Goal: Find specific page/section: Find specific page/section

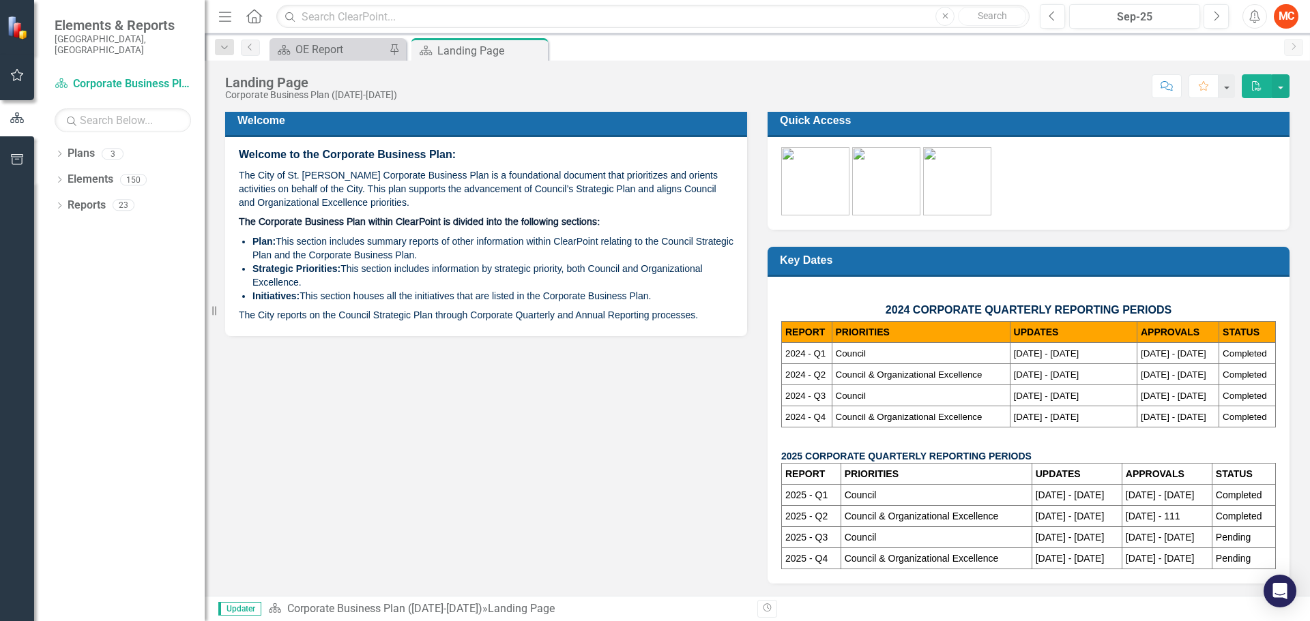
scroll to position [6, 0]
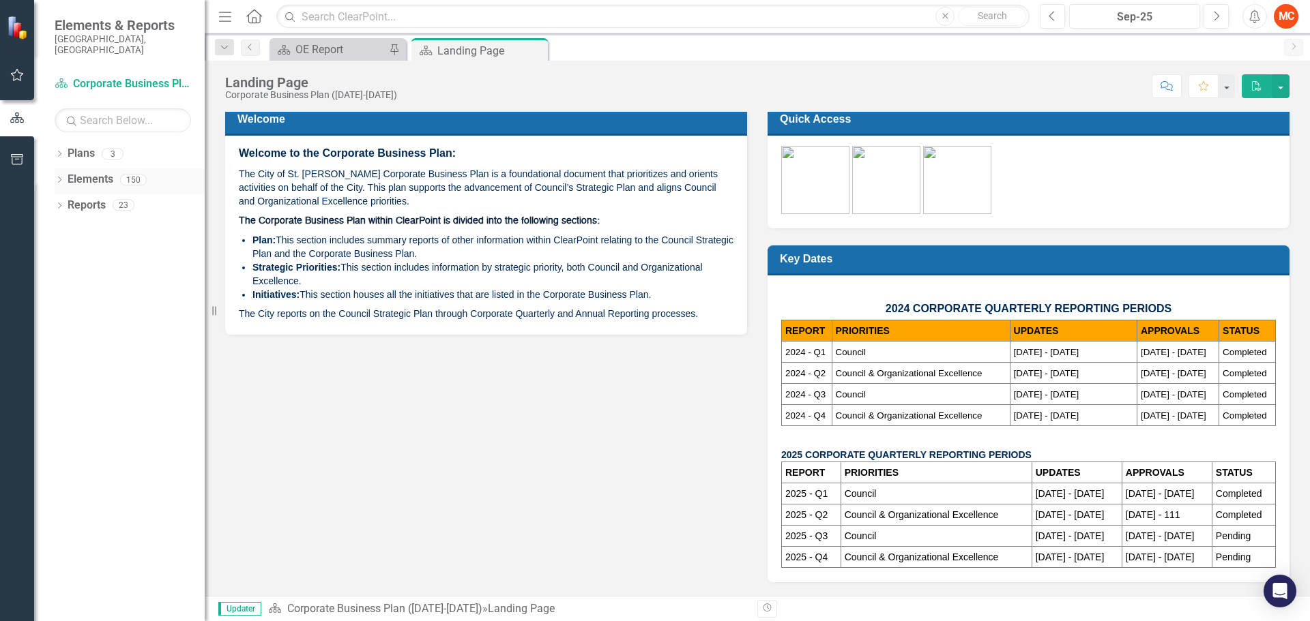
click at [59, 177] on icon "Dropdown" at bounding box center [60, 181] width 10 height 8
click at [59, 175] on icon "Dropdown" at bounding box center [58, 180] width 8 height 10
click at [55, 151] on icon "Dropdown" at bounding box center [60, 155] width 10 height 8
click at [337, 44] on div "OE Report" at bounding box center [340, 49] width 90 height 17
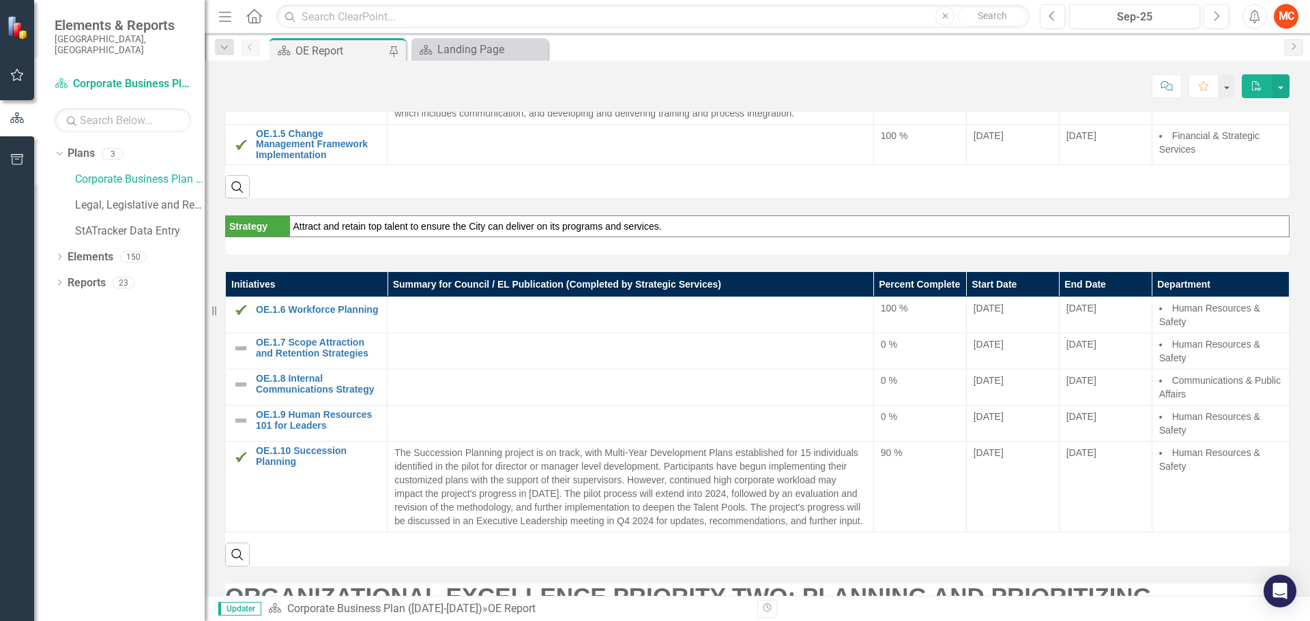
scroll to position [478, 0]
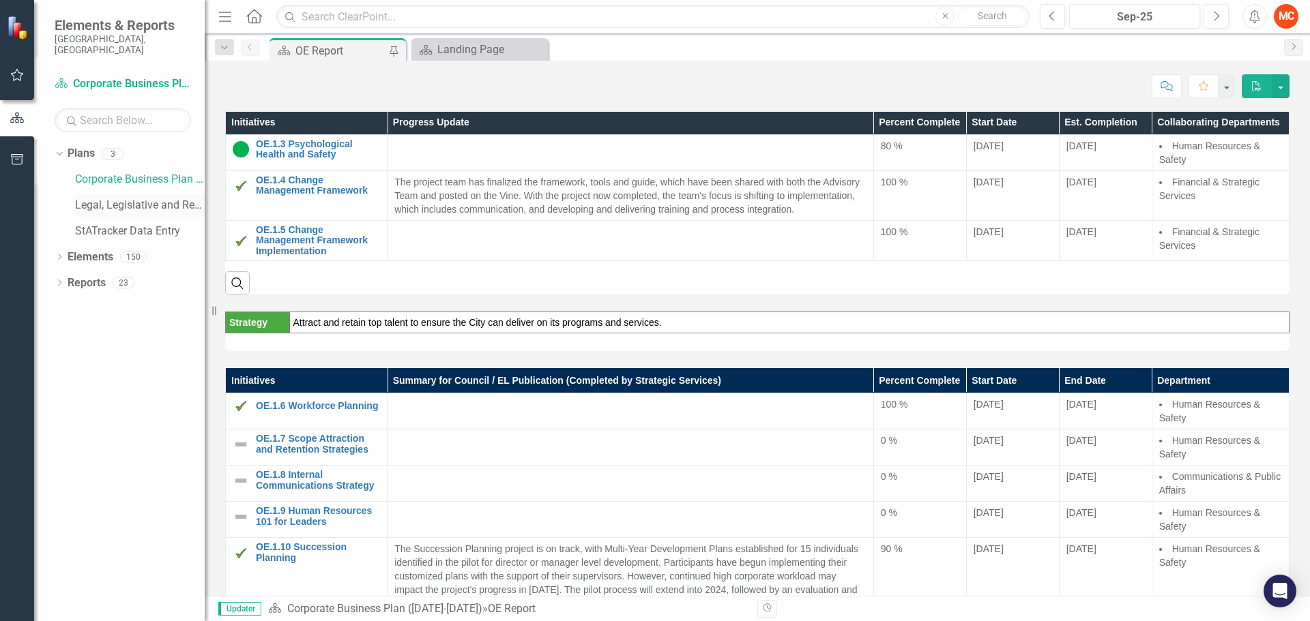
click at [130, 198] on link "Legal, Legislative and Records Services - Integrated Business Plan" at bounding box center [140, 206] width 130 height 16
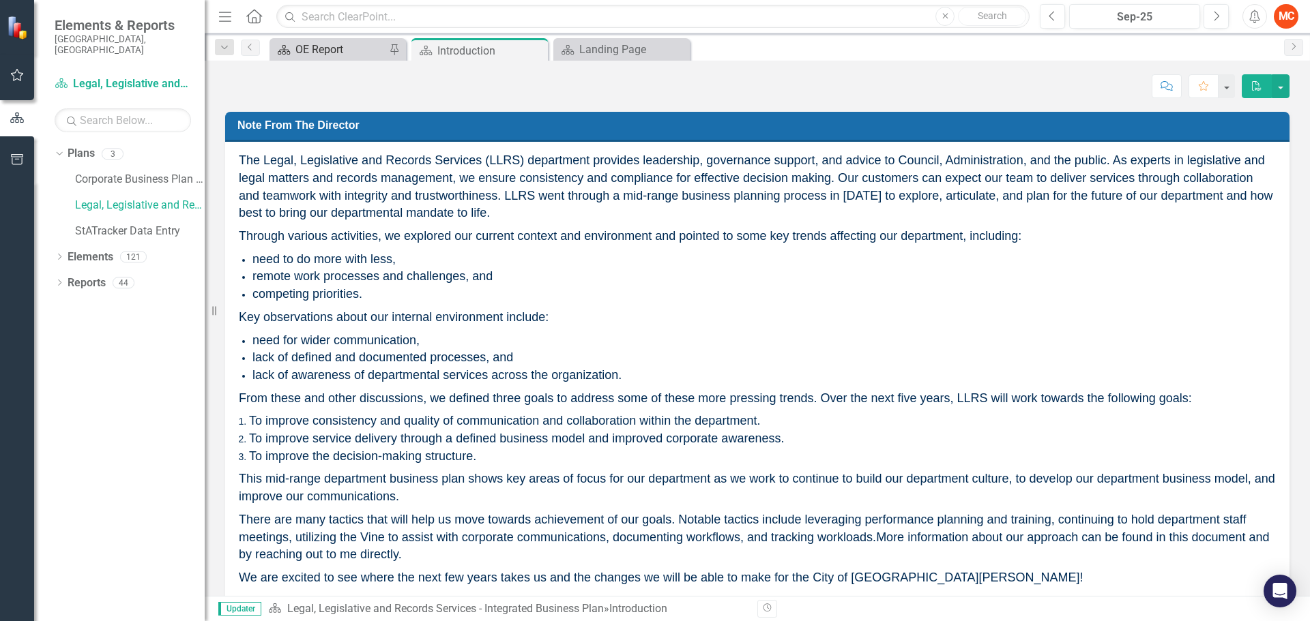
click at [341, 53] on div "OE Report" at bounding box center [340, 49] width 90 height 17
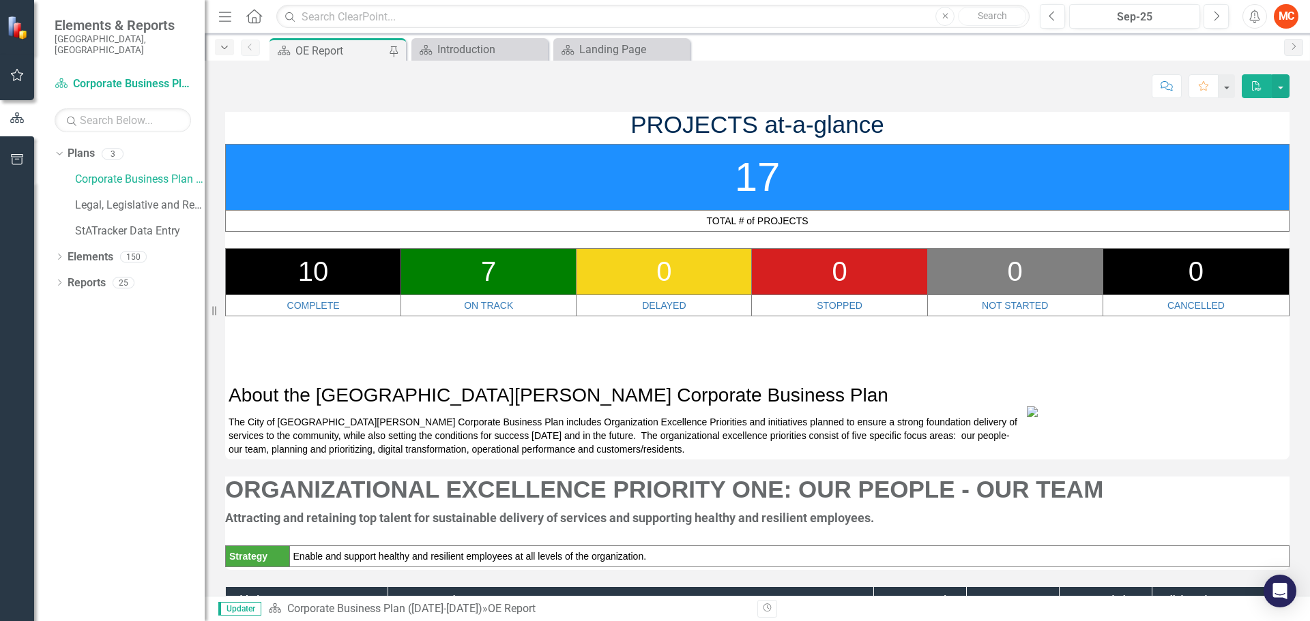
click at [224, 50] on icon "Dropdown" at bounding box center [224, 48] width 12 height 10
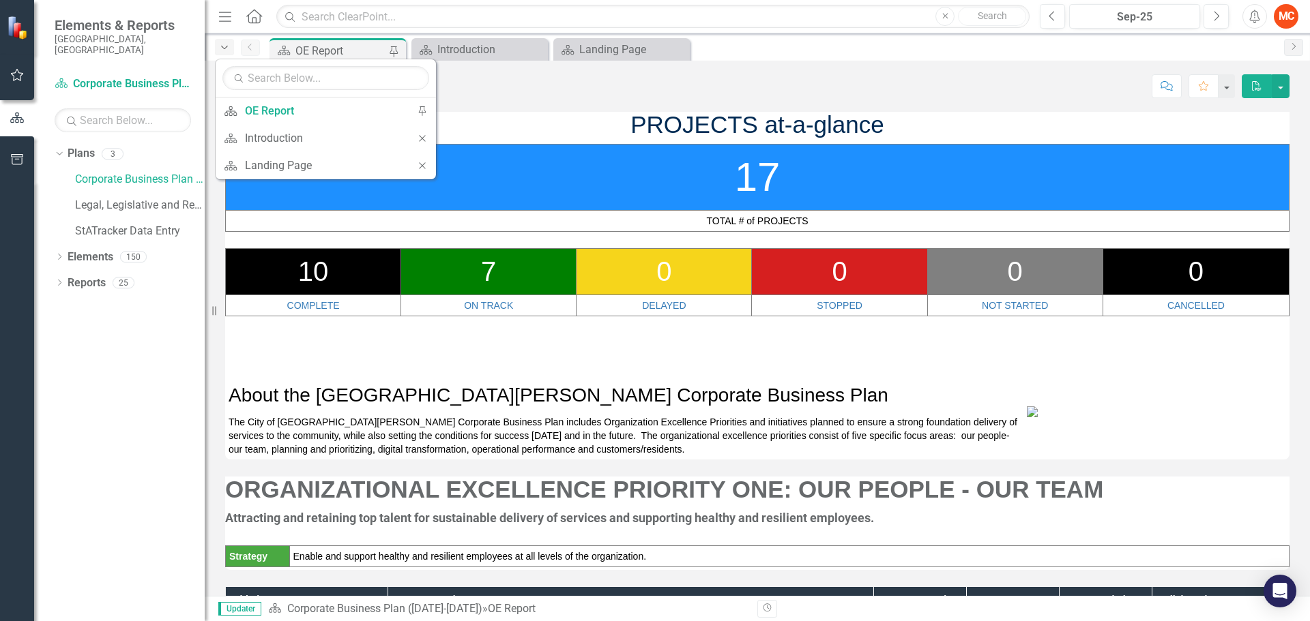
click at [224, 50] on icon "Dropdown" at bounding box center [224, 48] width 12 height 10
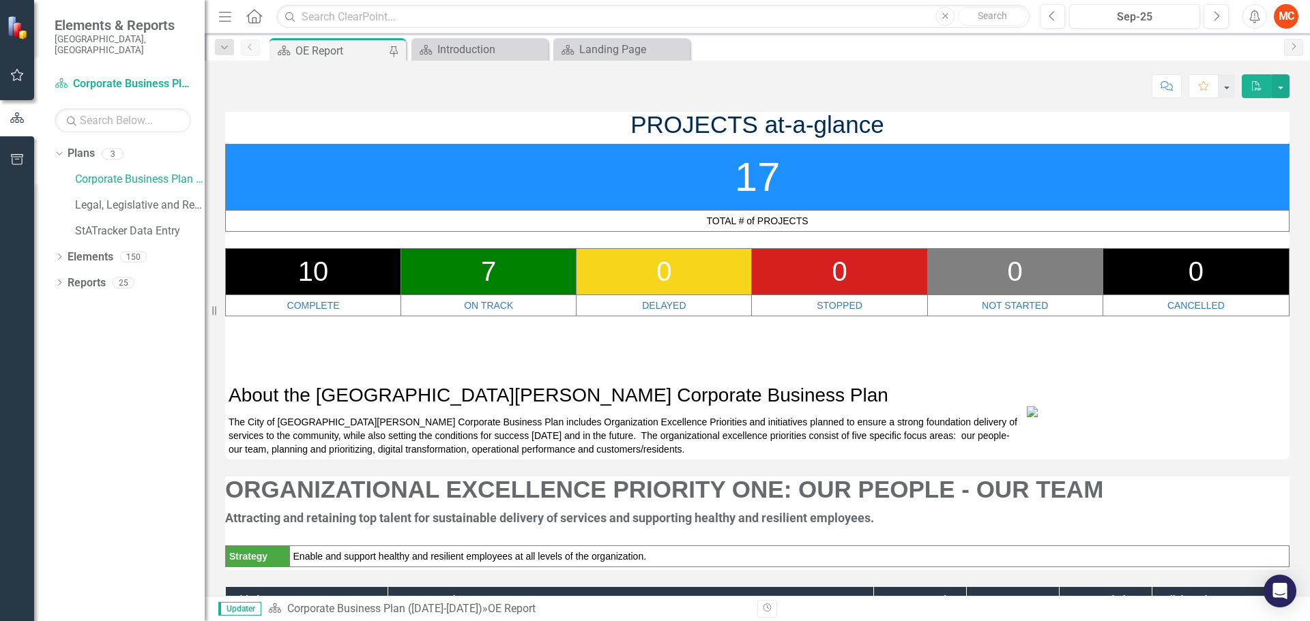
click at [14, 157] on icon "button" at bounding box center [17, 159] width 14 height 11
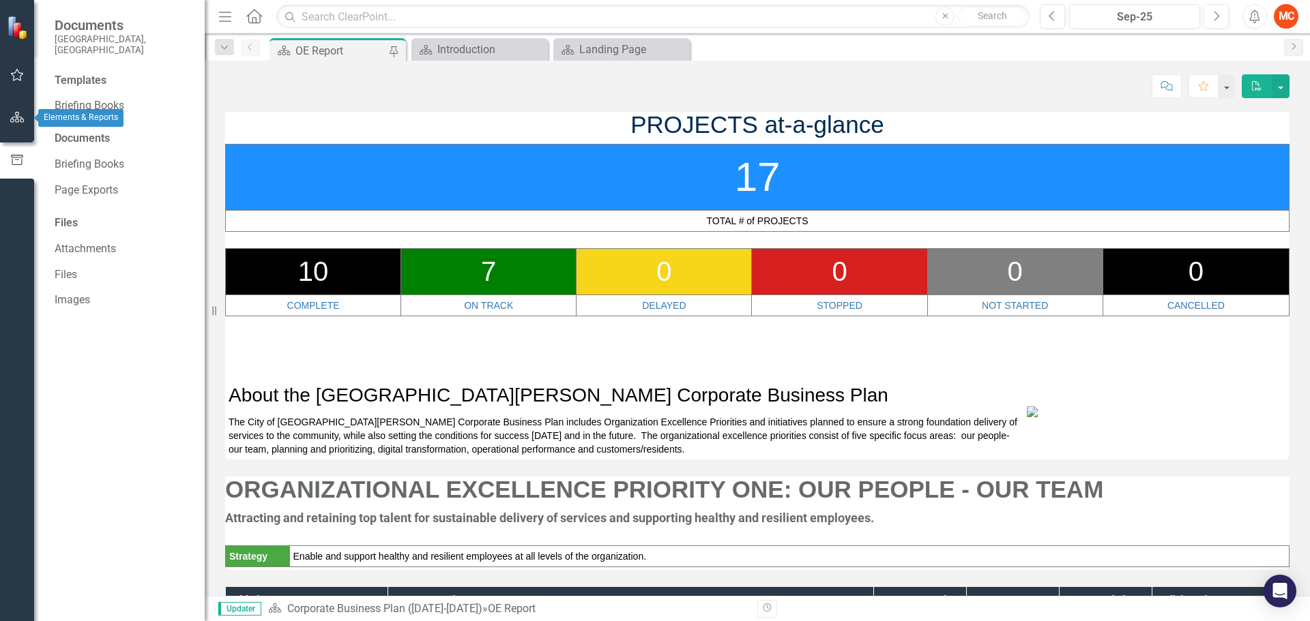
click at [12, 117] on icon "button" at bounding box center [17, 117] width 14 height 11
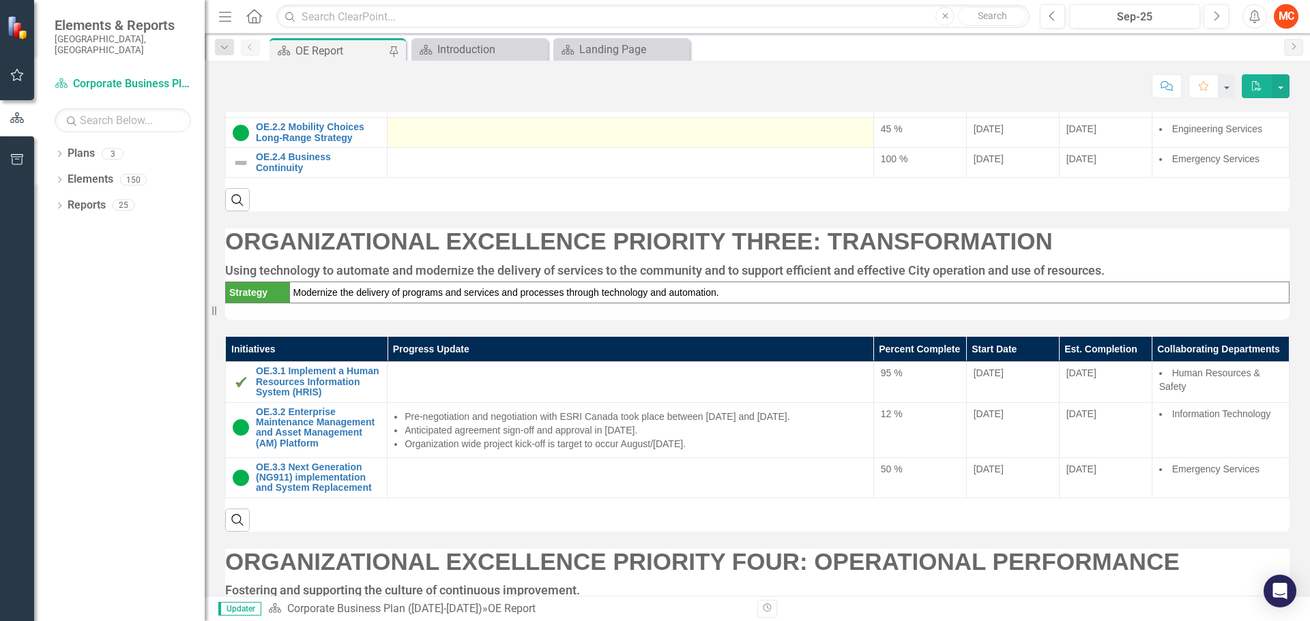
scroll to position [1390, 0]
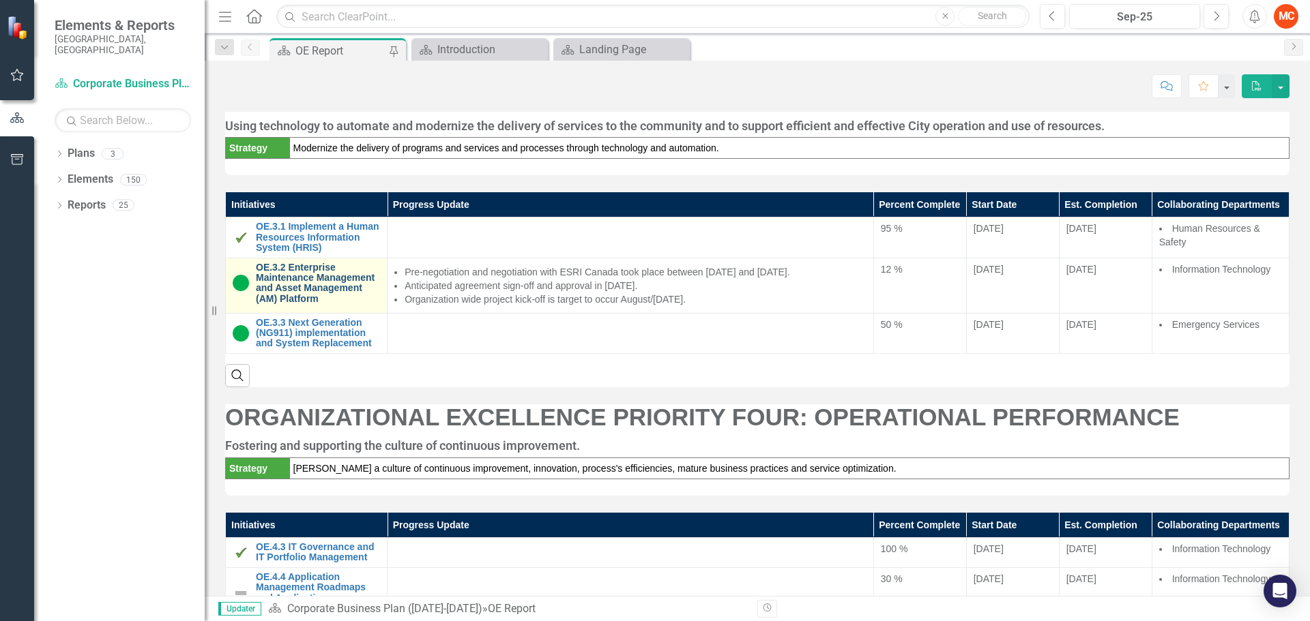
click at [323, 305] on link "OE.3.2 Enterprise Maintenance Management and Asset Management (AM) Platform" at bounding box center [318, 284] width 124 height 42
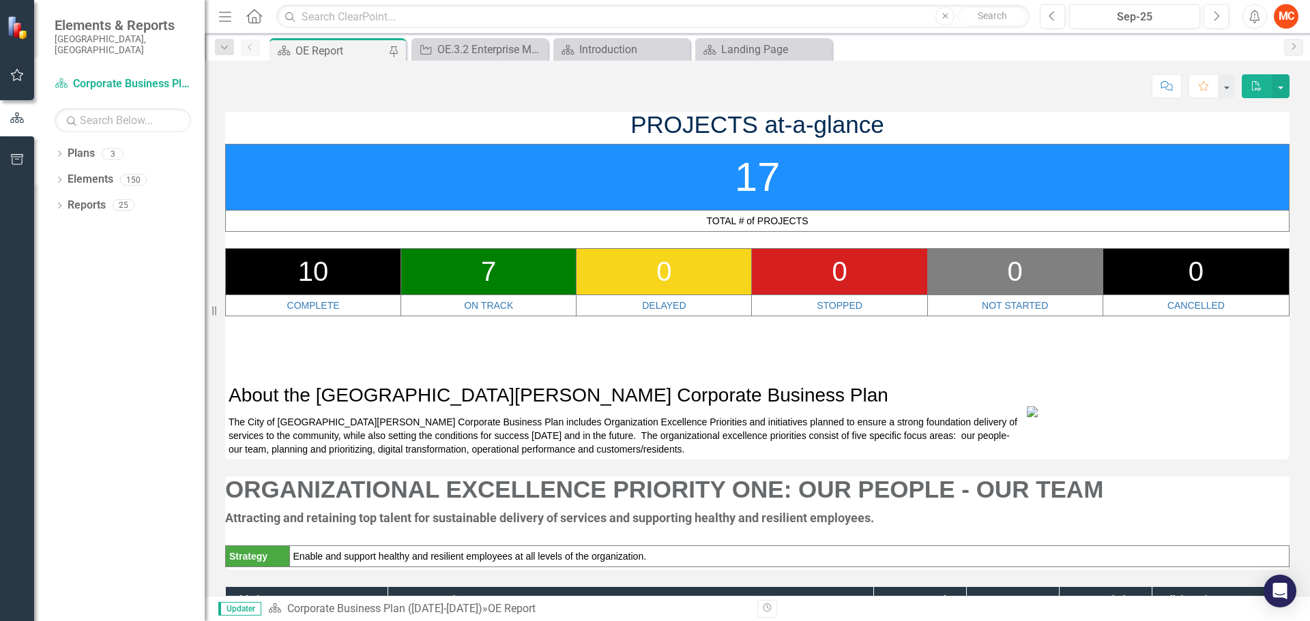
click at [113, 54] on div "Elements & Reports City of [GEOGRAPHIC_DATA], [GEOGRAPHIC_DATA]" at bounding box center [119, 36] width 171 height 73
click at [123, 73] on div "Plan Corporate Business Plan ([DATE]-[DATE])" at bounding box center [123, 84] width 136 height 23
click at [128, 76] on link "Plan Corporate Business Plan ([DATE]-[DATE])" at bounding box center [123, 84] width 136 height 16
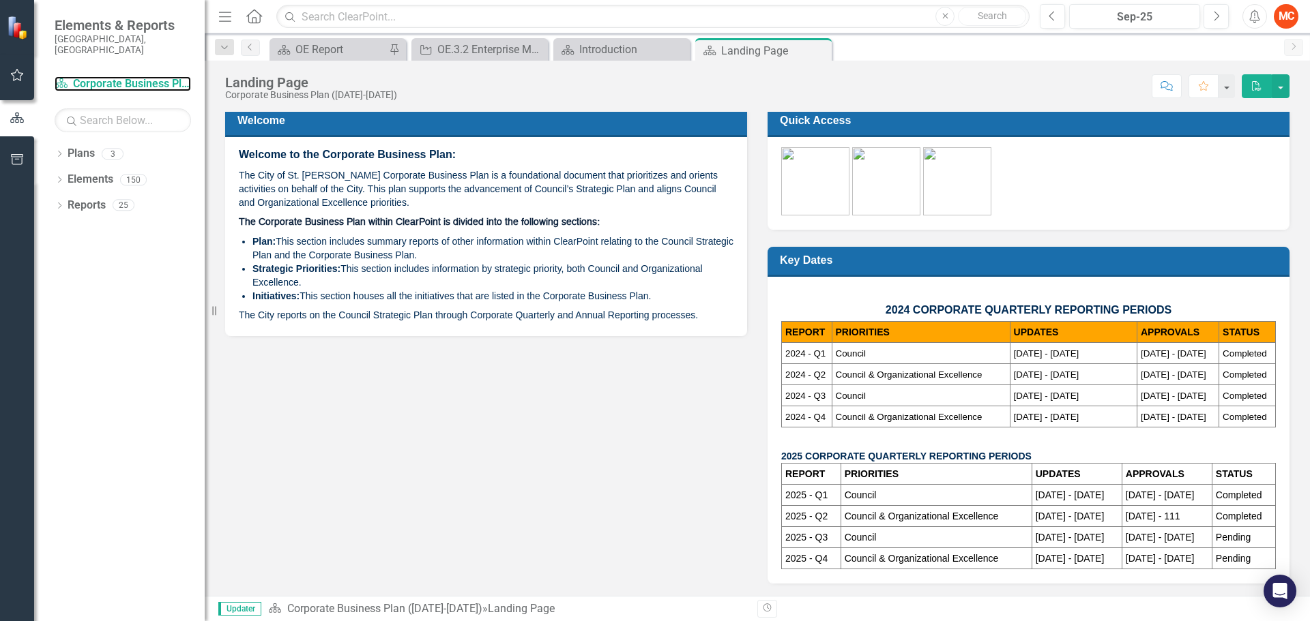
scroll to position [6, 0]
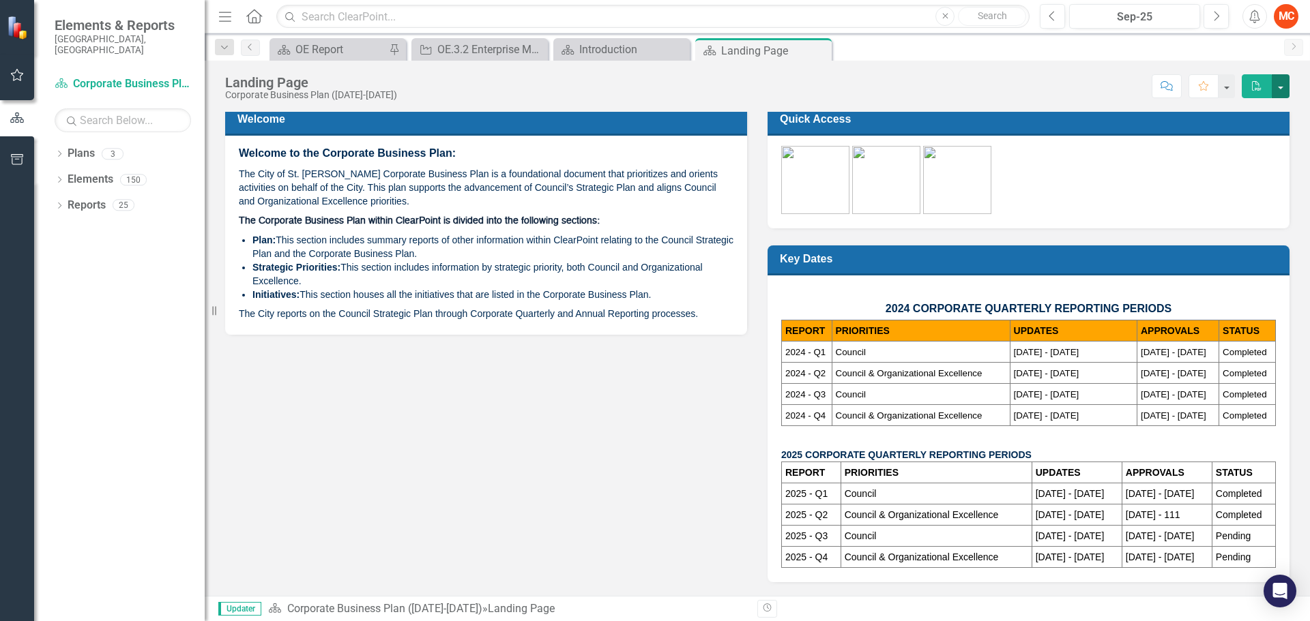
click at [1285, 86] on button "button" at bounding box center [1281, 86] width 18 height 24
click at [1235, 85] on div "PDF" at bounding box center [1262, 86] width 55 height 24
click at [27, 75] on button "button" at bounding box center [17, 75] width 31 height 29
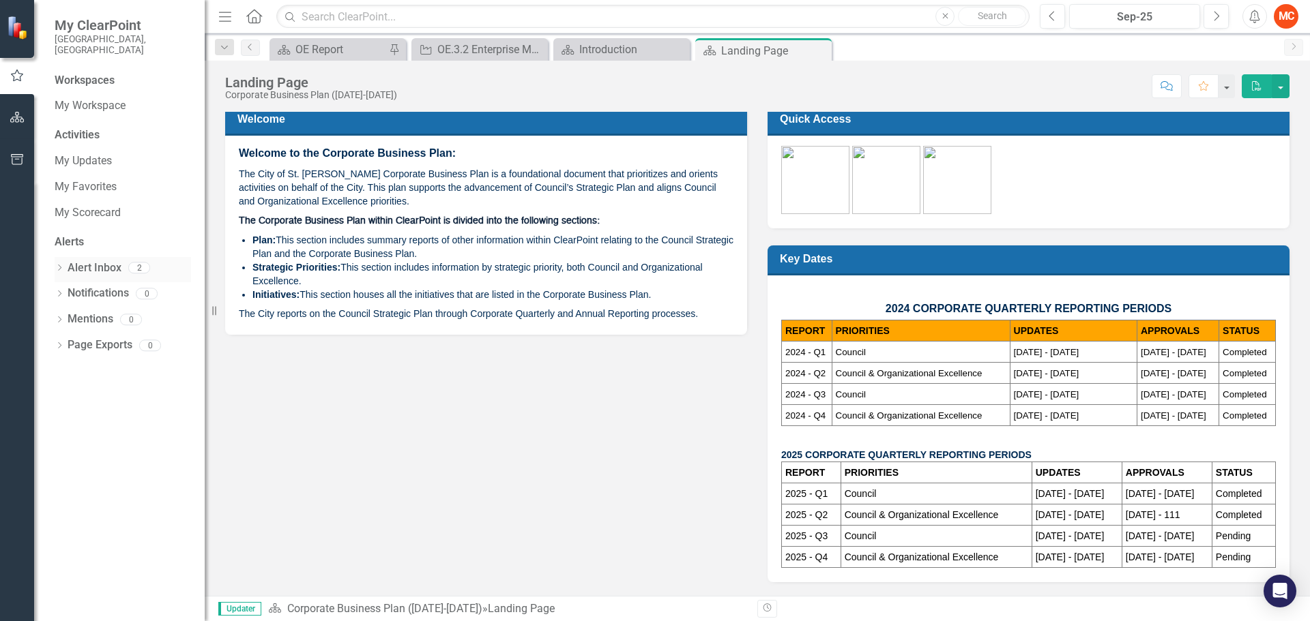
click at [131, 263] on div "2" at bounding box center [139, 269] width 22 height 12
click at [113, 261] on link "Alert Inbox" at bounding box center [95, 269] width 54 height 16
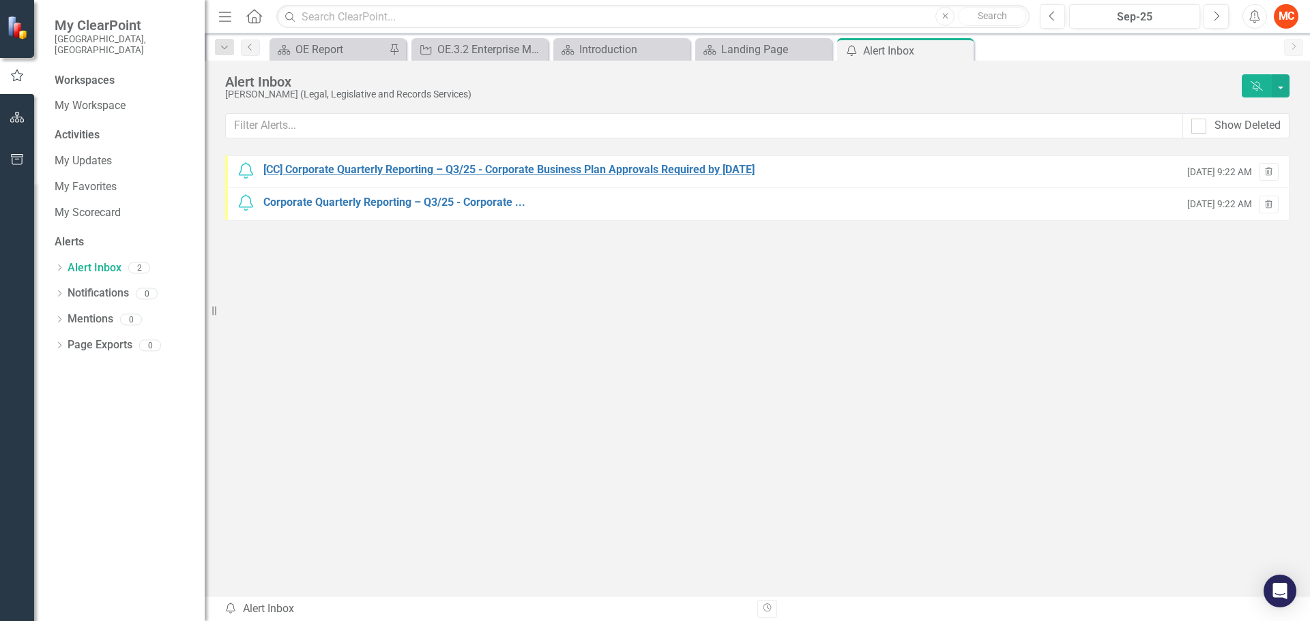
click at [491, 174] on div "[CC] Corporate Quarterly Reporting – Q3/25 - Corporate Business Plan Approvals …" at bounding box center [508, 170] width 491 height 16
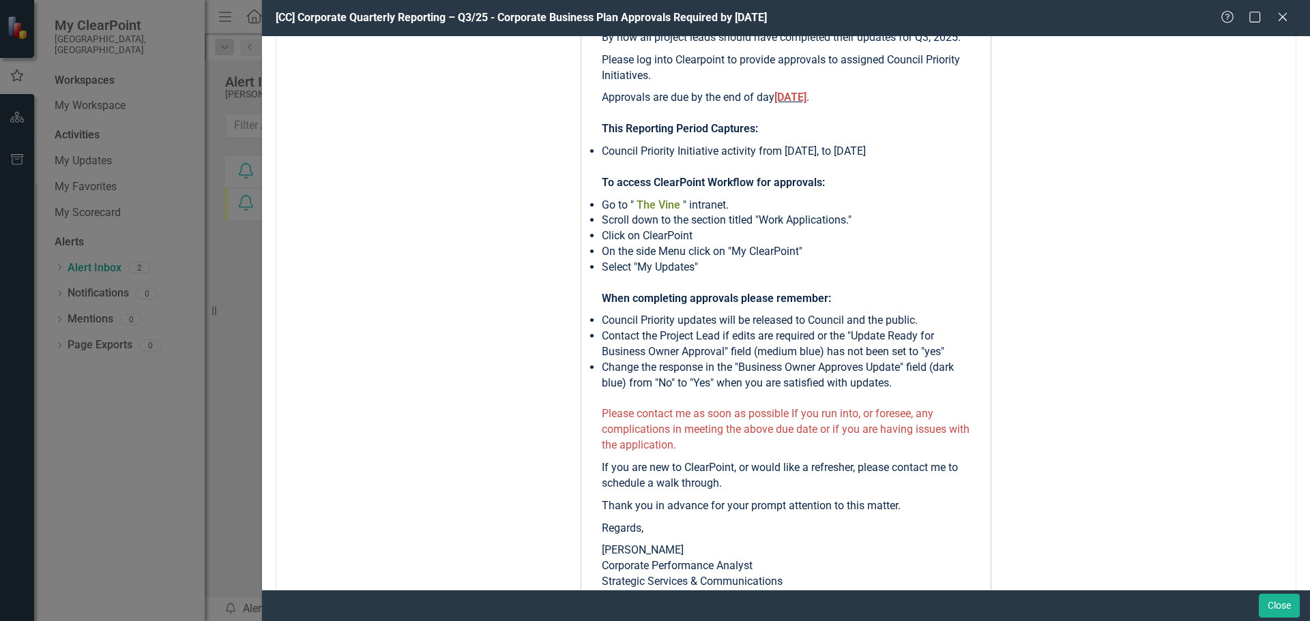
scroll to position [274, 0]
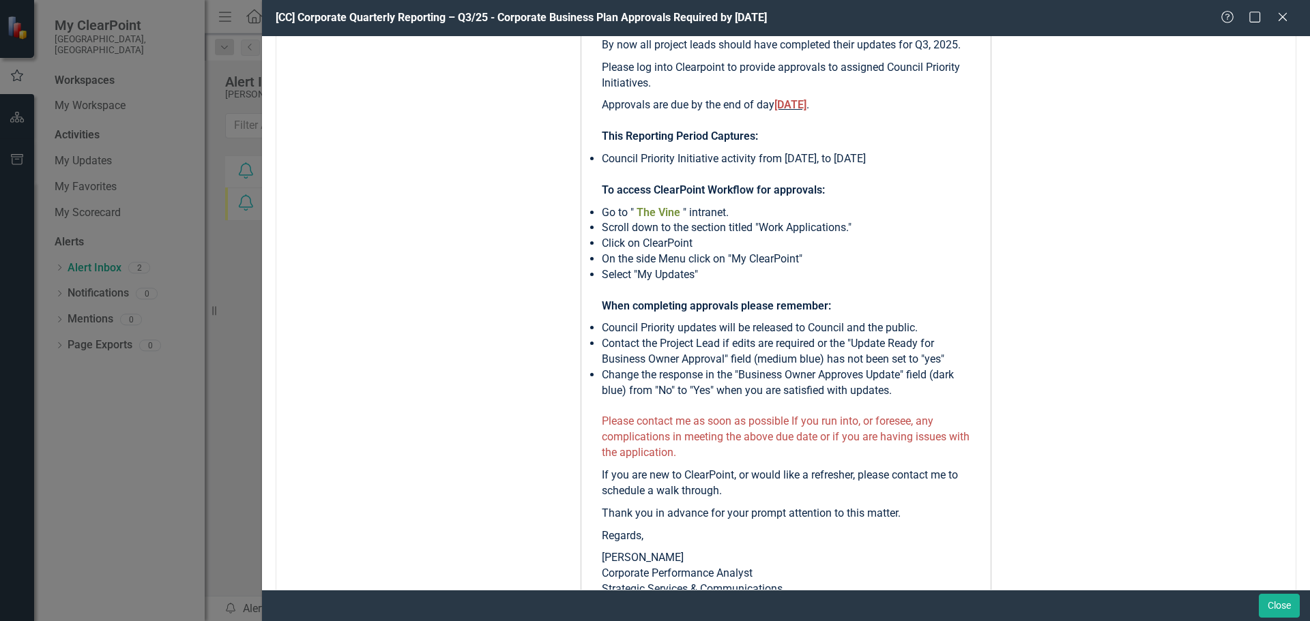
click at [78, 146] on div "[CC] Corporate Quarterly Reporting – Q3/25 - Corporate Business Plan Approvals …" at bounding box center [655, 310] width 1310 height 621
click at [1276, 18] on icon "Close" at bounding box center [1282, 16] width 17 height 13
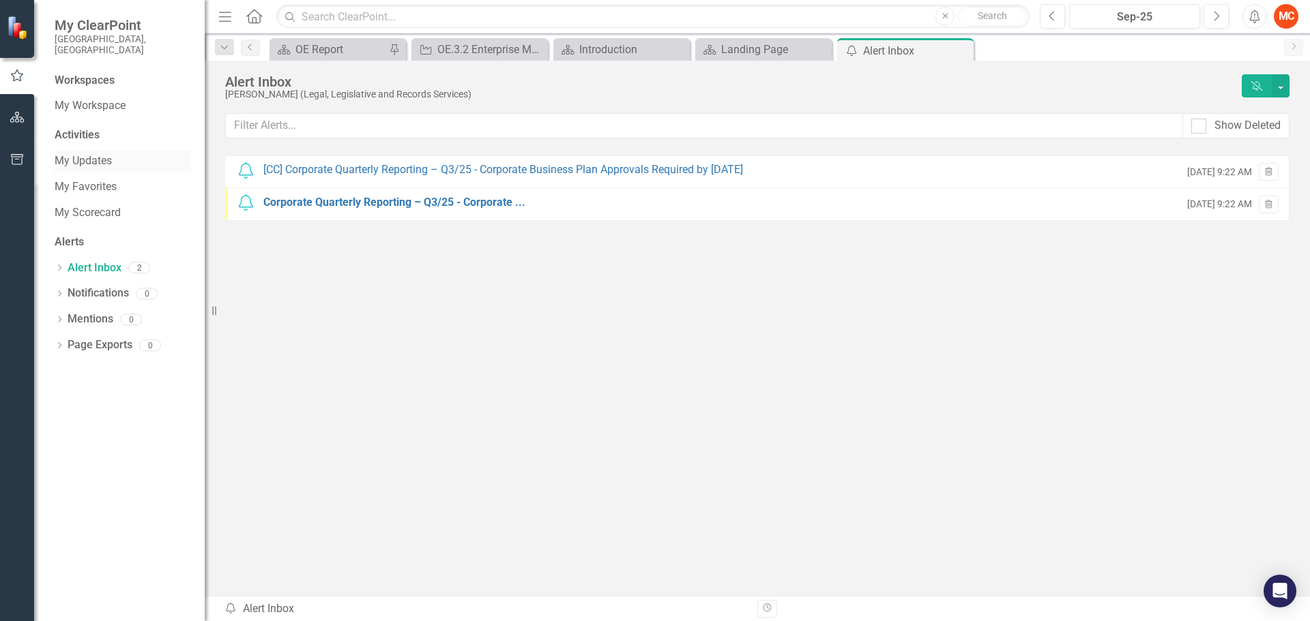
click at [95, 153] on link "My Updates" at bounding box center [123, 161] width 136 height 16
